Goal: Task Accomplishment & Management: Manage account settings

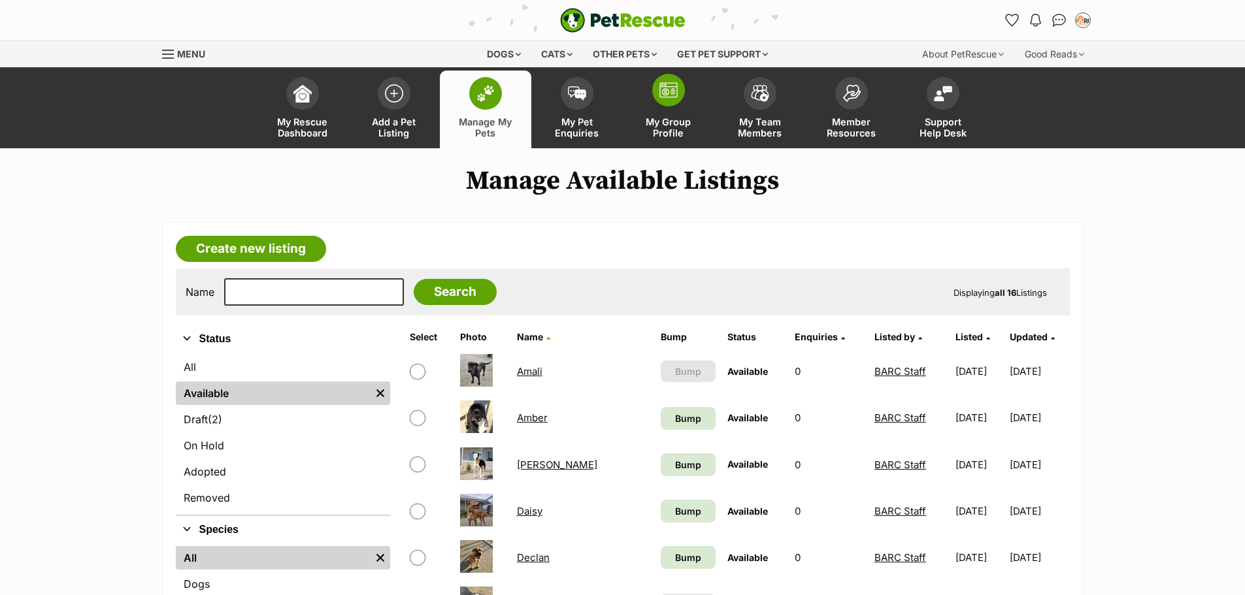
click at [685, 94] on link "My Group Profile" at bounding box center [669, 110] width 92 height 78
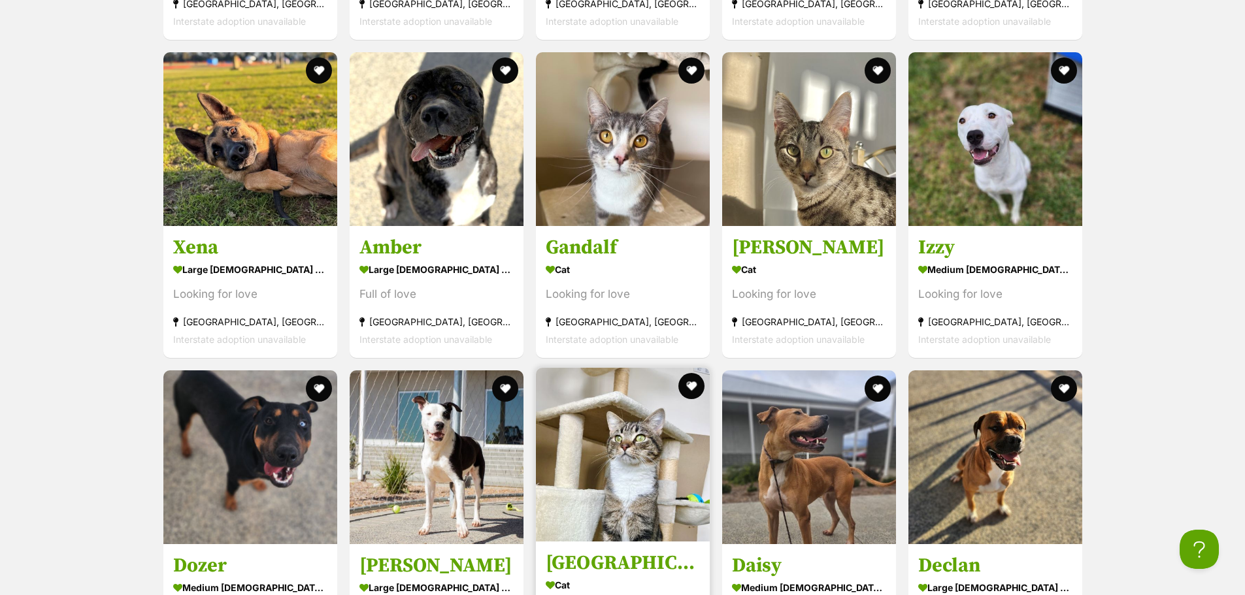
scroll to position [1961, 0]
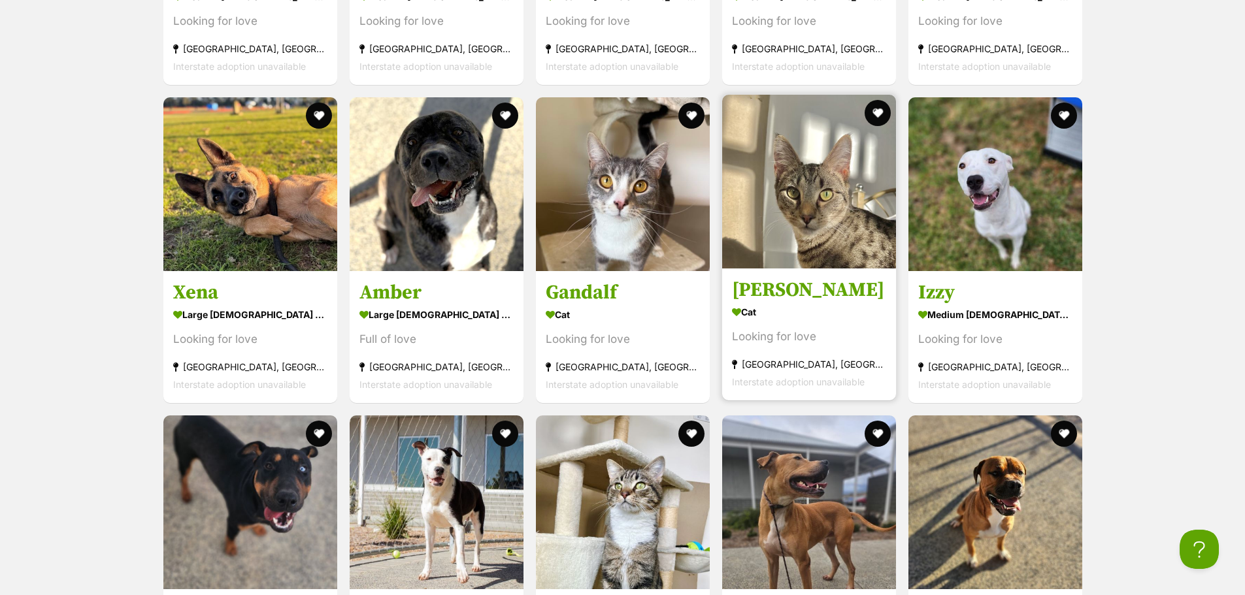
click at [820, 210] on img at bounding box center [809, 182] width 174 height 174
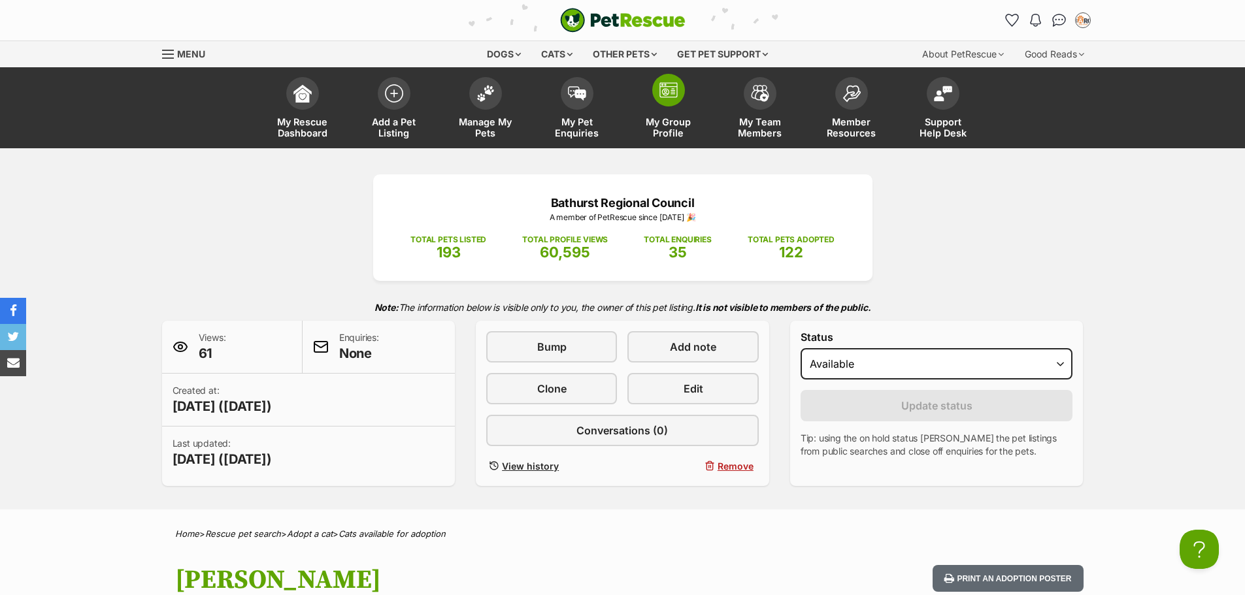
click at [680, 102] on span at bounding box center [668, 90] width 33 height 33
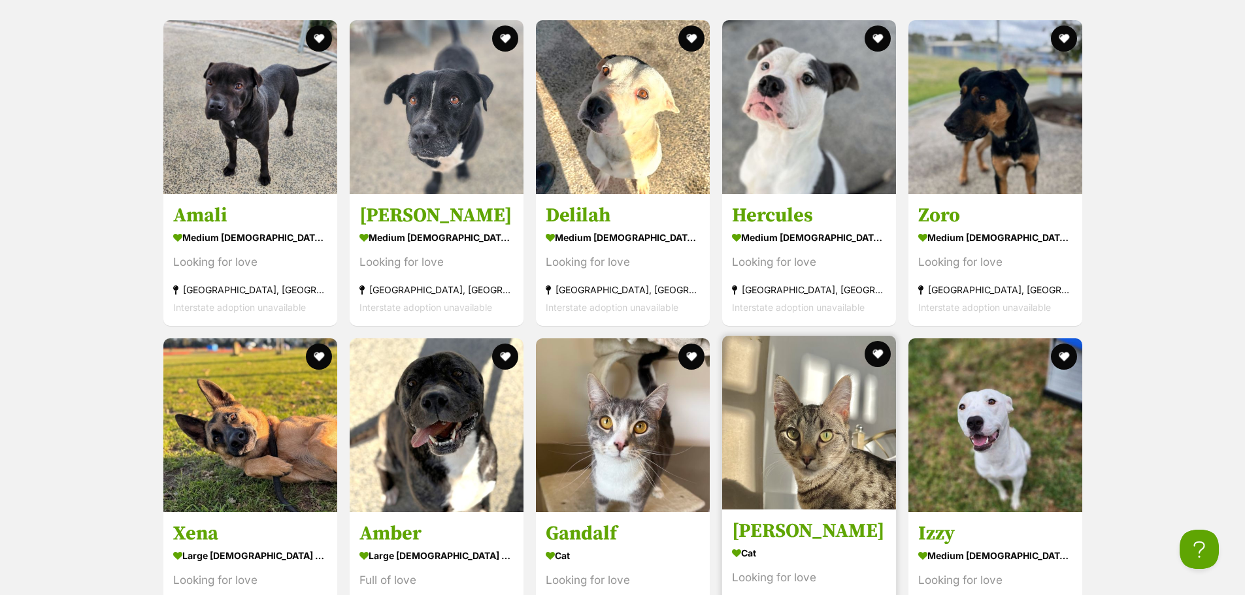
scroll to position [1699, 0]
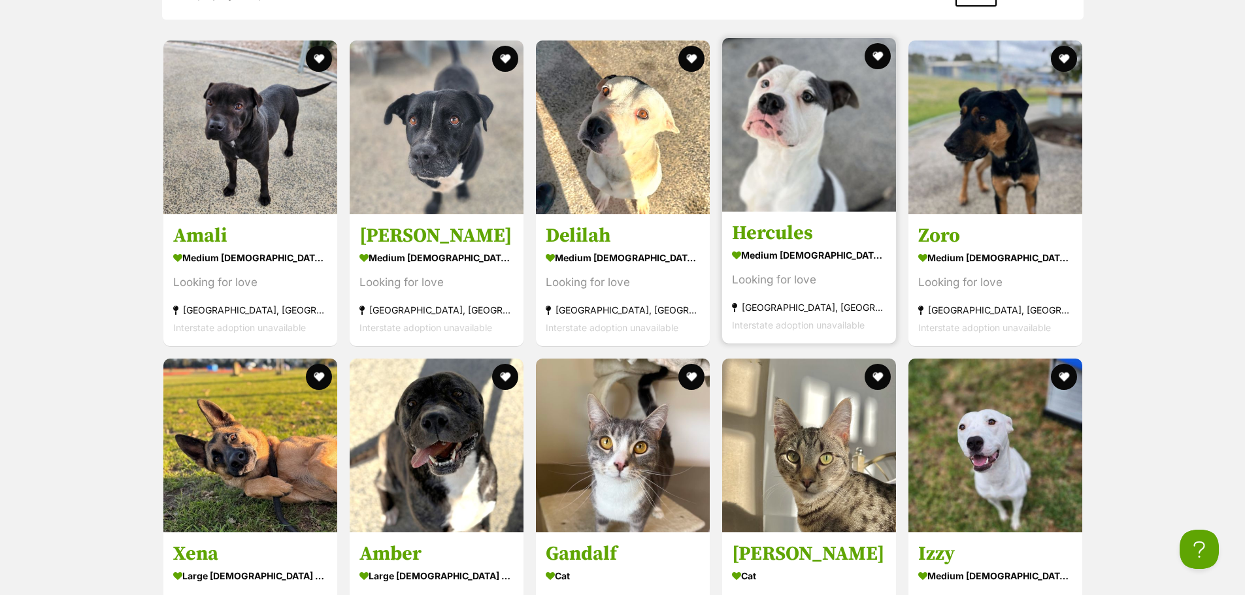
click at [848, 216] on div "Hercules medium male Dog Looking for love Kelso, NSW Interstate adoption unavai…" at bounding box center [809, 191] width 176 height 308
click at [816, 178] on img at bounding box center [809, 125] width 174 height 174
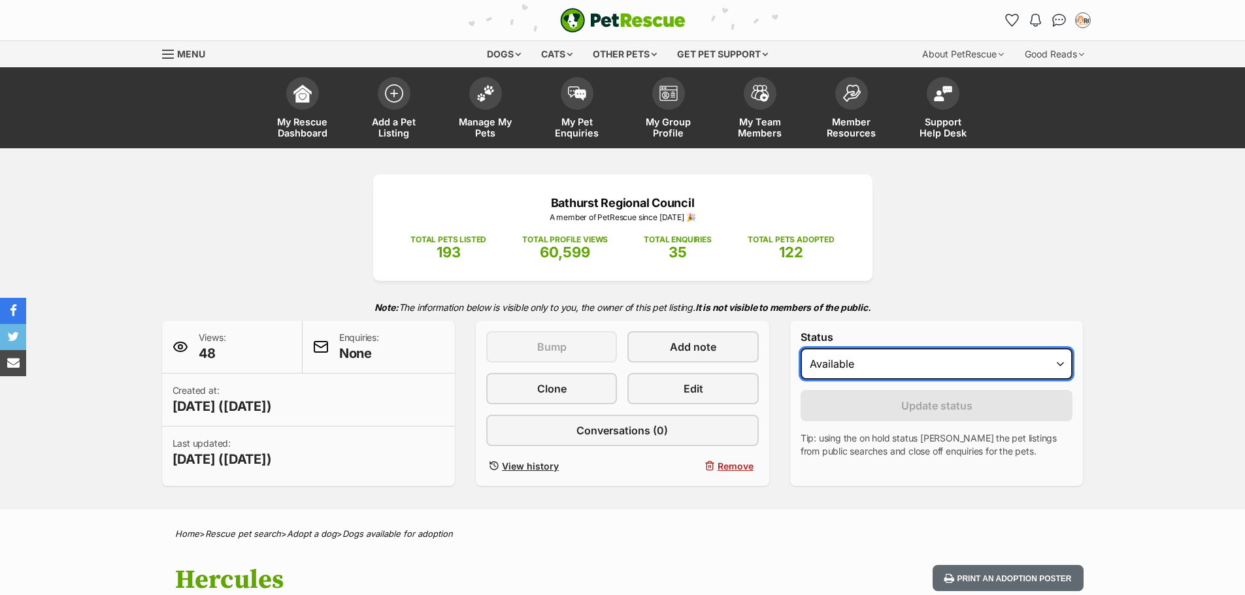
click at [869, 377] on select "Draft Available On hold Adopted" at bounding box center [937, 363] width 273 height 31
select select "rehomed"
click at [801, 348] on select "Draft Available On hold Adopted" at bounding box center [937, 363] width 273 height 31
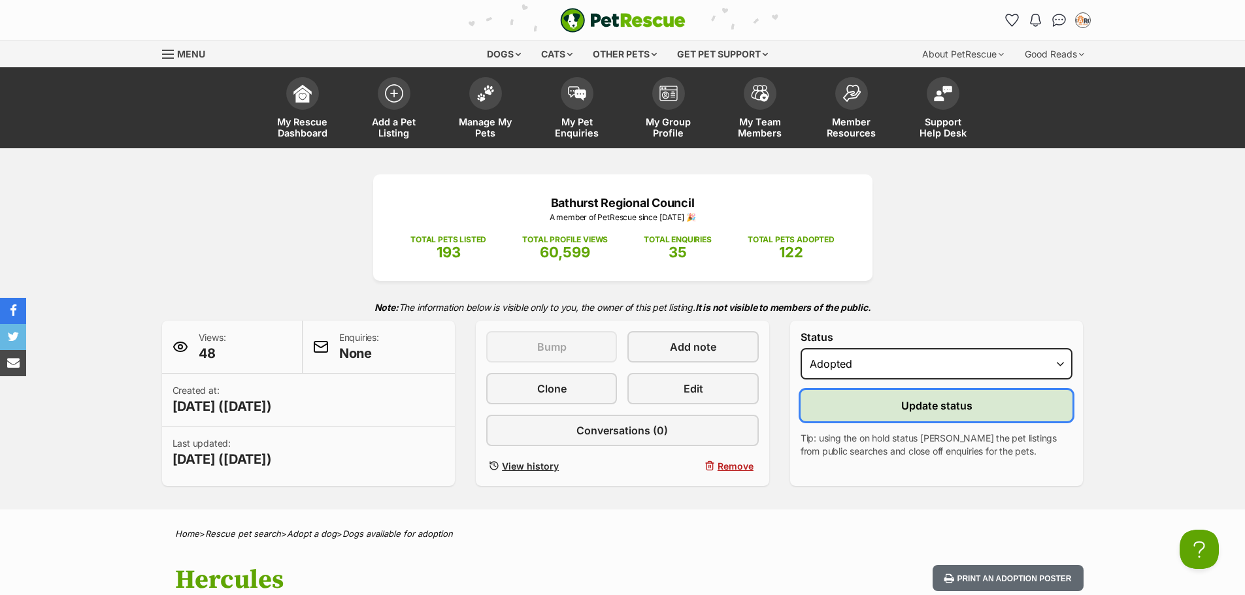
click at [850, 410] on button "Update status" at bounding box center [937, 405] width 273 height 31
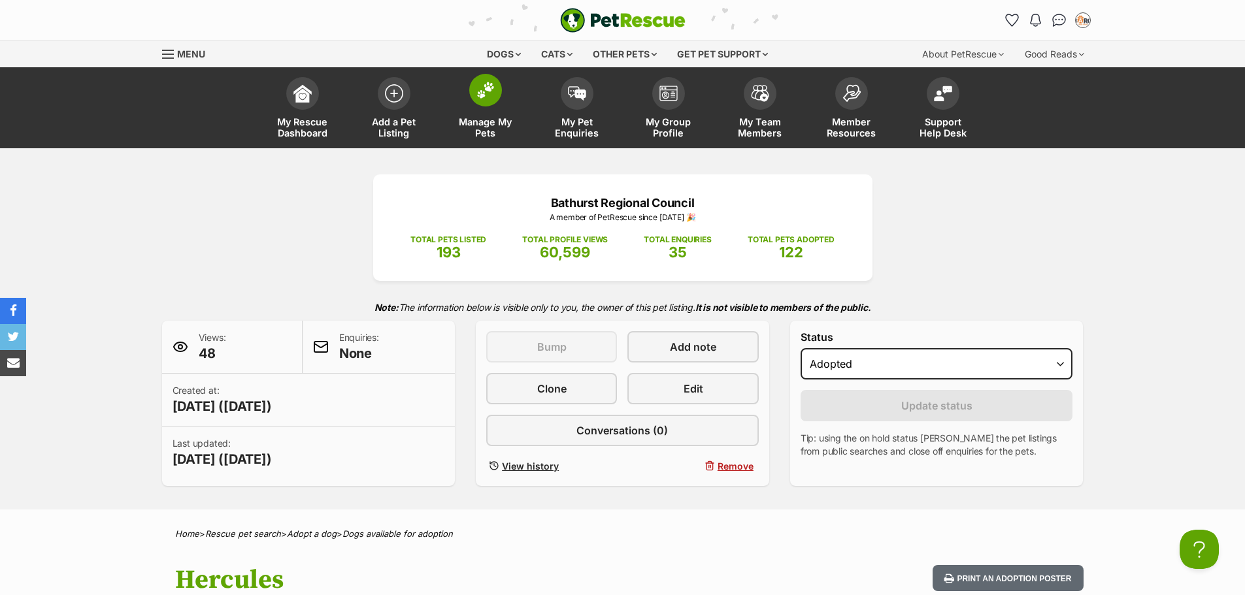
click at [496, 88] on span at bounding box center [485, 90] width 33 height 33
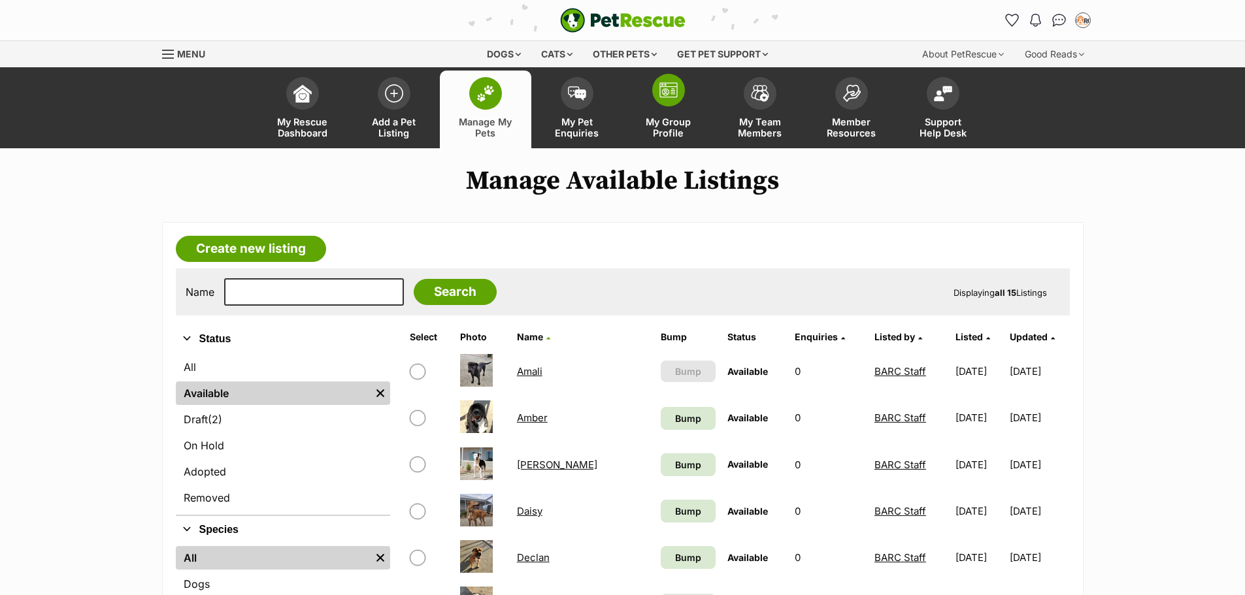
click at [681, 86] on span at bounding box center [668, 90] width 33 height 33
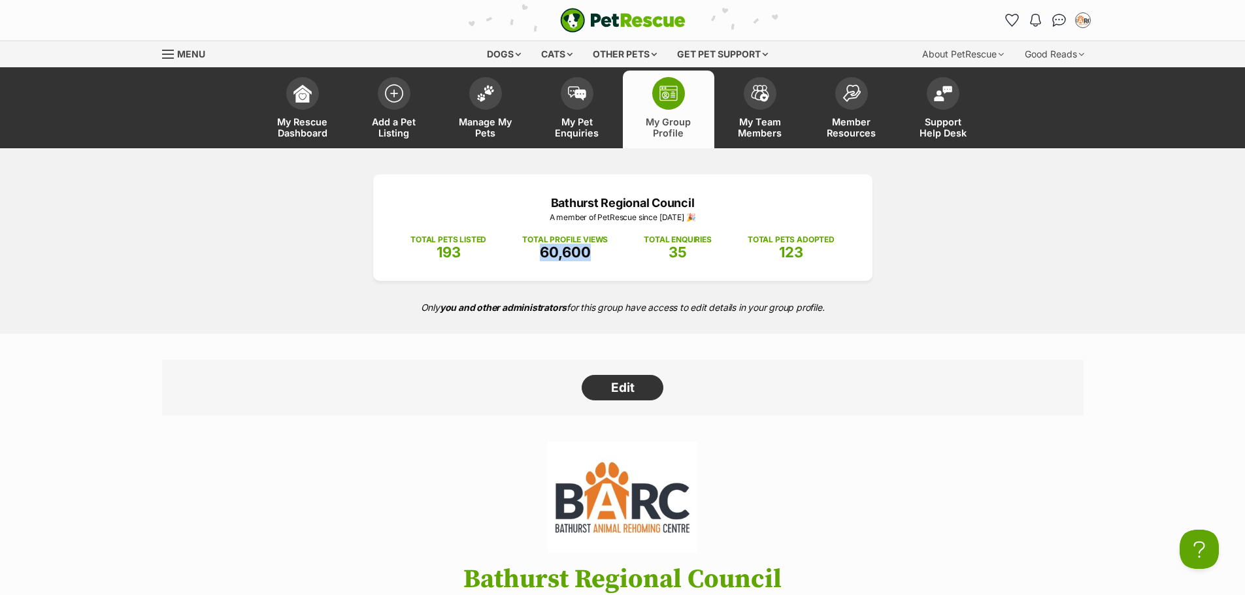
drag, startPoint x: 535, startPoint y: 254, endPoint x: 592, endPoint y: 263, distance: 57.6
click at [592, 263] on div "Bathurst Regional Council A member of PetRescue since 2023 🎉 TOTAL PETS LISTED …" at bounding box center [622, 228] width 499 height 107
click at [855, 394] on div "Edit" at bounding box center [623, 388] width 922 height 56
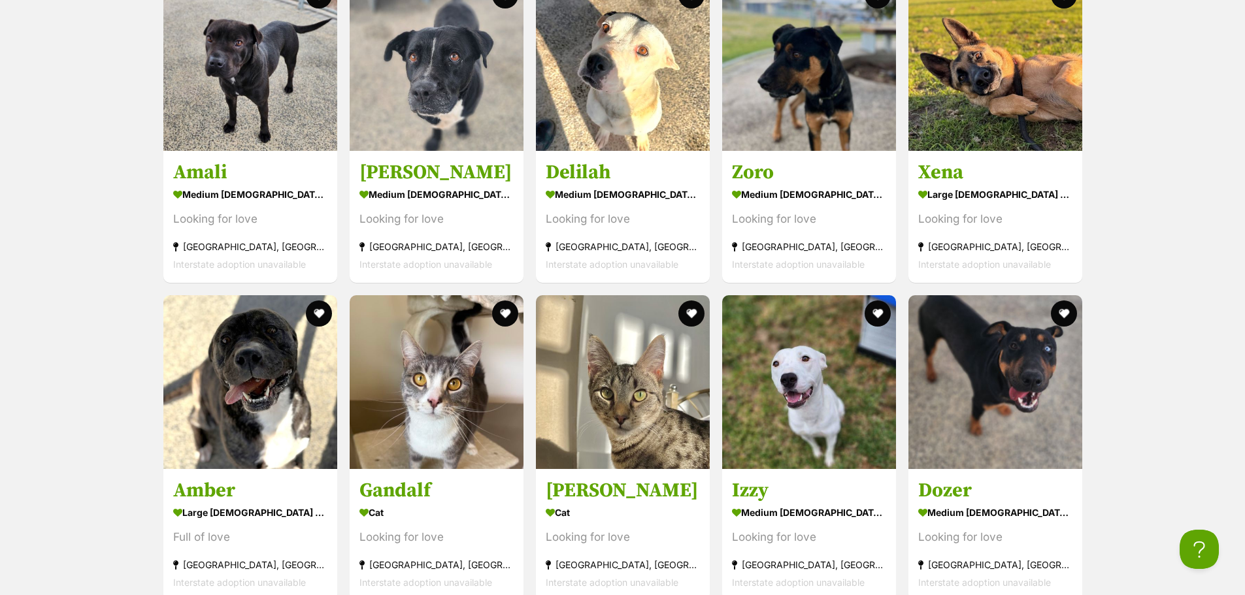
scroll to position [1765, 0]
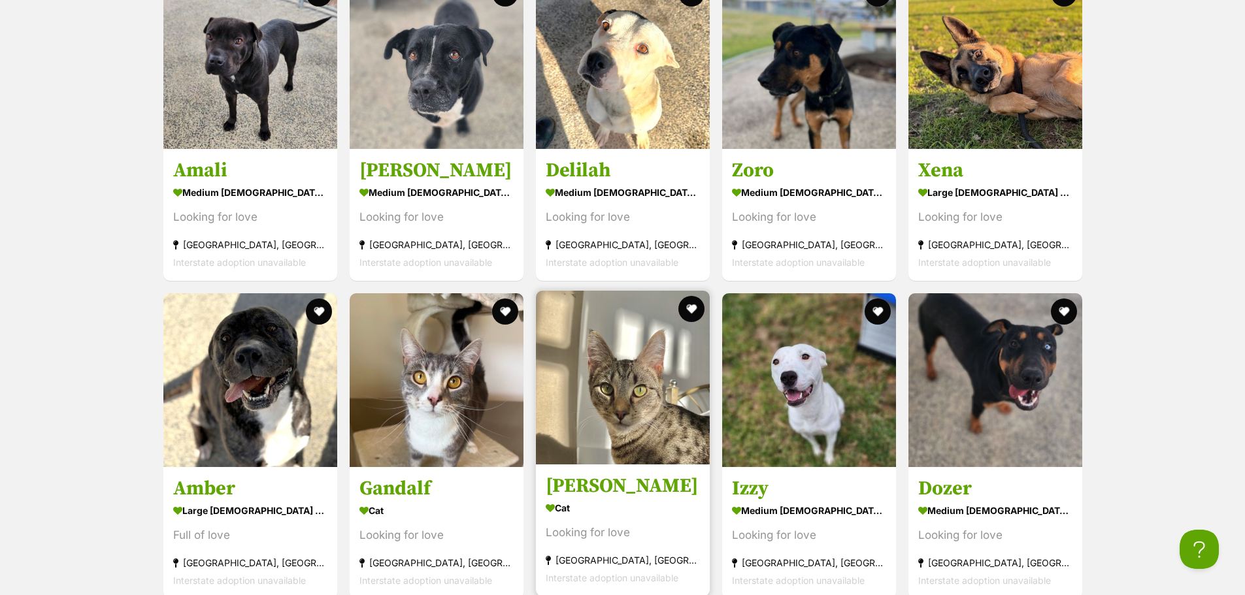
click at [679, 371] on img at bounding box center [623, 378] width 174 height 174
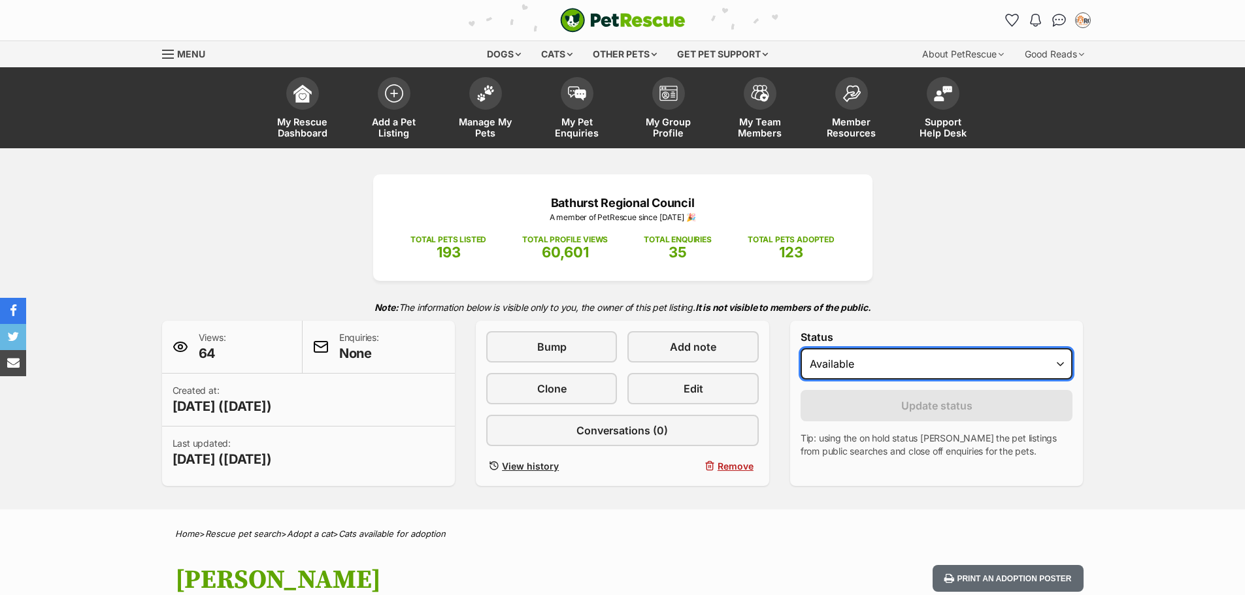
click at [950, 363] on select "Draft Available On hold Adopted" at bounding box center [937, 363] width 273 height 31
select select "rehomed"
click at [801, 348] on select "Draft Available On hold Adopted" at bounding box center [937, 363] width 273 height 31
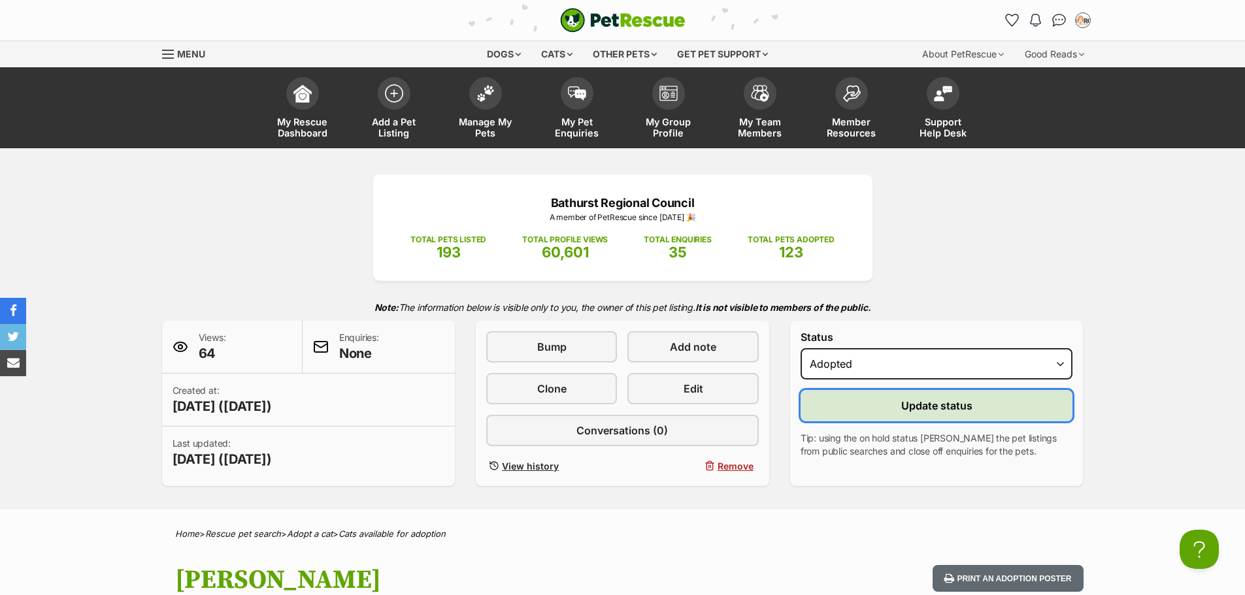
click at [883, 415] on button "Update status" at bounding box center [937, 405] width 273 height 31
